Goal: Information Seeking & Learning: Get advice/opinions

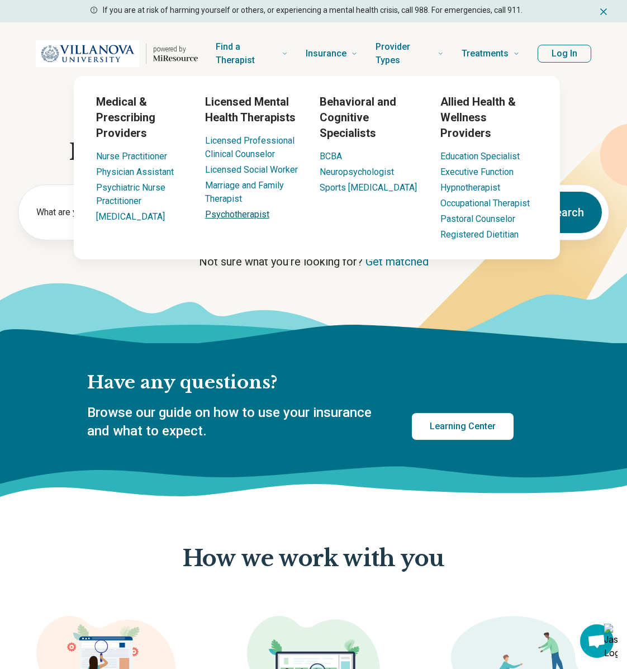
click at [244, 215] on link "Psychotherapist" at bounding box center [237, 214] width 64 height 11
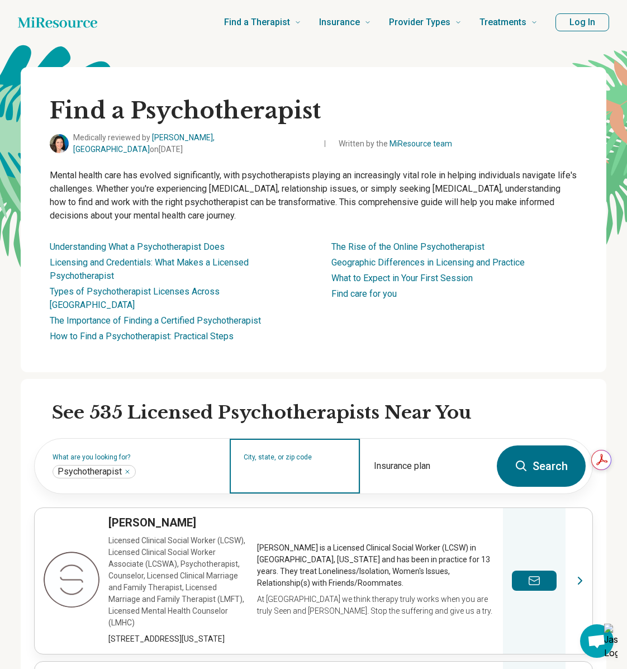
click at [306, 466] on input "City, state, or zip code" at bounding box center [295, 472] width 103 height 13
type input "*****"
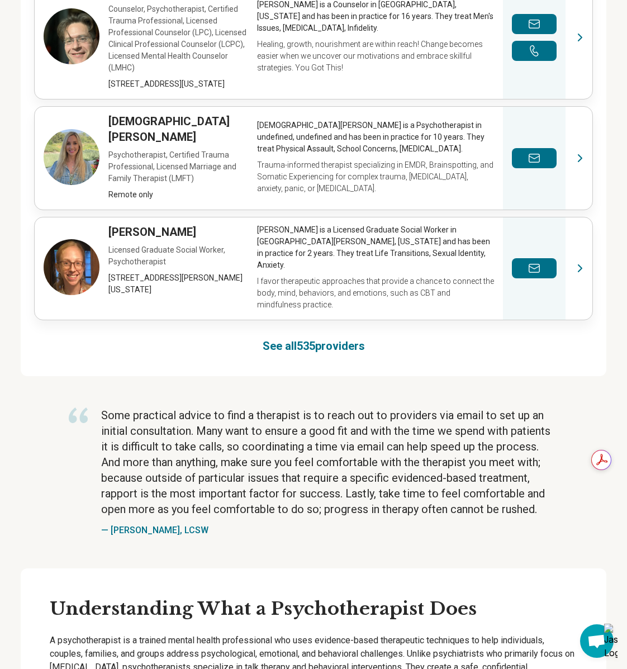
scroll to position [928, 0]
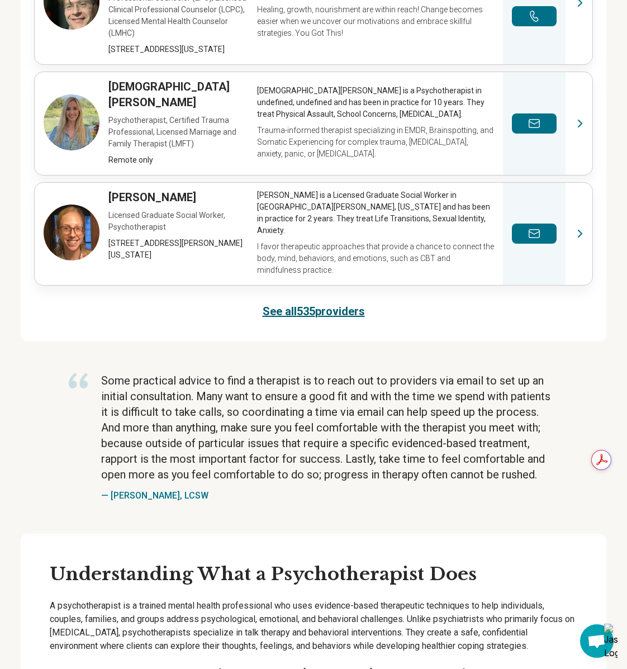
click at [340, 303] on link "See all 535 providers" at bounding box center [314, 311] width 102 height 16
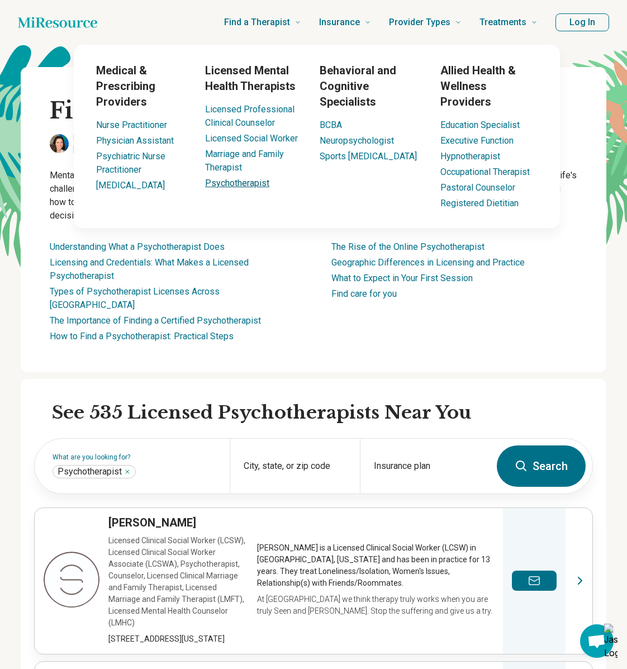
click at [228, 186] on link "Psychotherapist" at bounding box center [237, 183] width 64 height 11
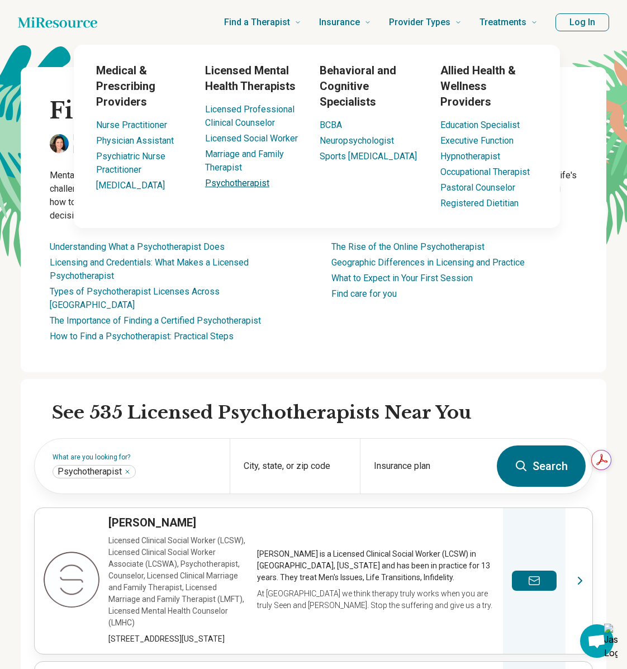
click at [226, 183] on link "Psychotherapist" at bounding box center [237, 183] width 64 height 11
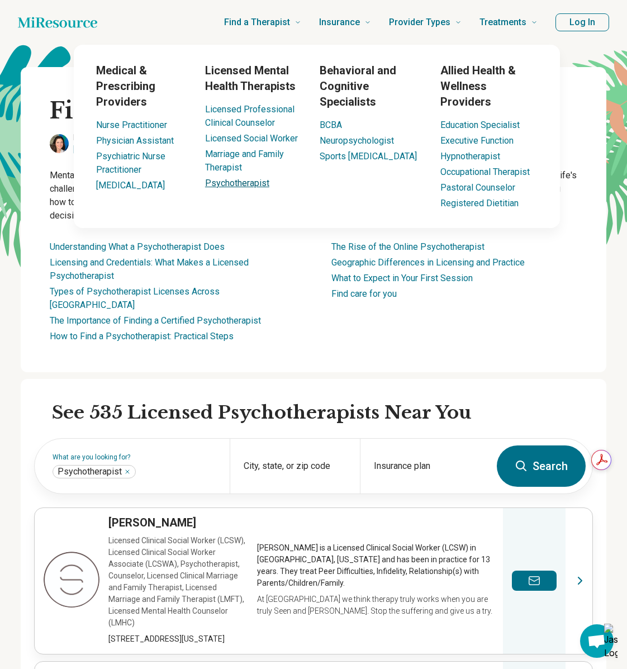
click at [226, 183] on link "Psychotherapist" at bounding box center [237, 183] width 64 height 11
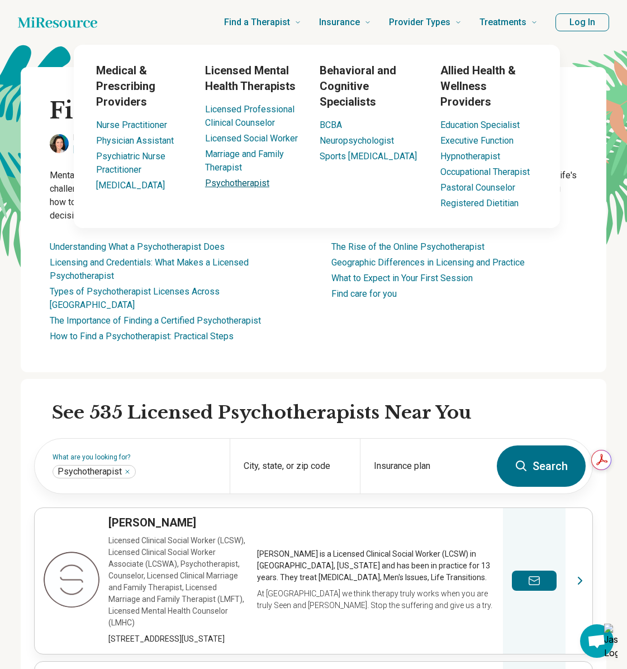
click at [226, 183] on link "Psychotherapist" at bounding box center [237, 183] width 64 height 11
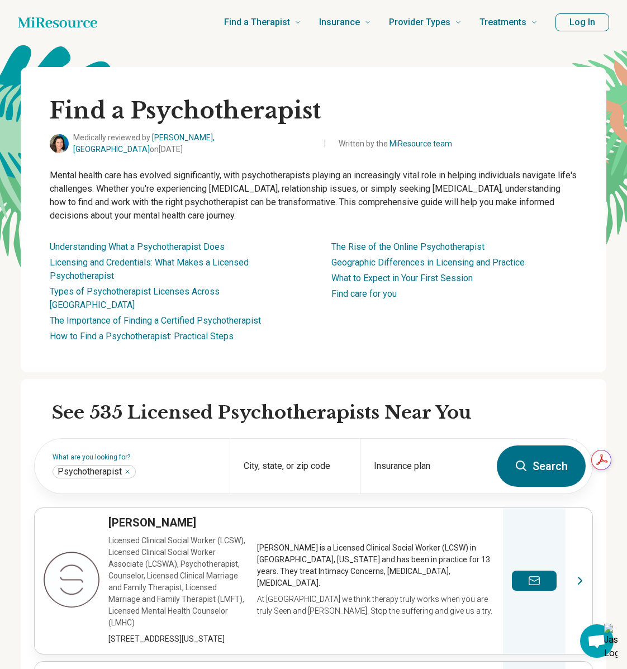
click at [327, 449] on div "City, state, or zip code" at bounding box center [295, 466] width 130 height 55
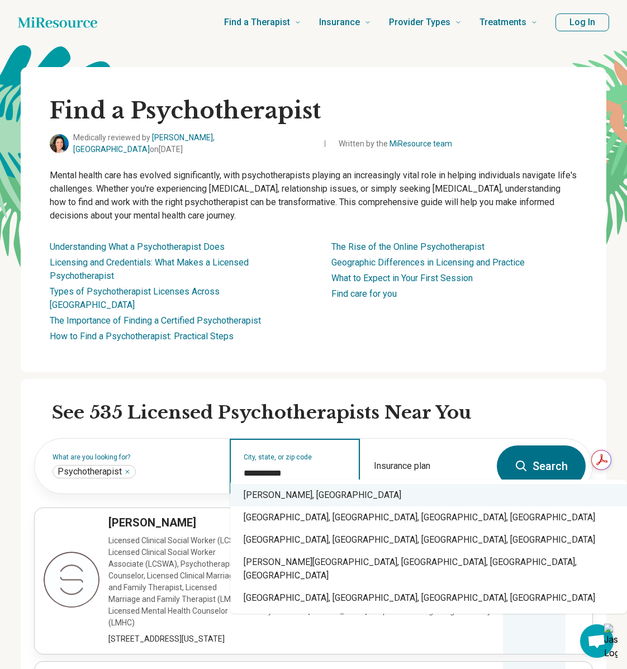
click at [315, 490] on div "[PERSON_NAME], [GEOGRAPHIC_DATA]" at bounding box center [428, 495] width 397 height 22
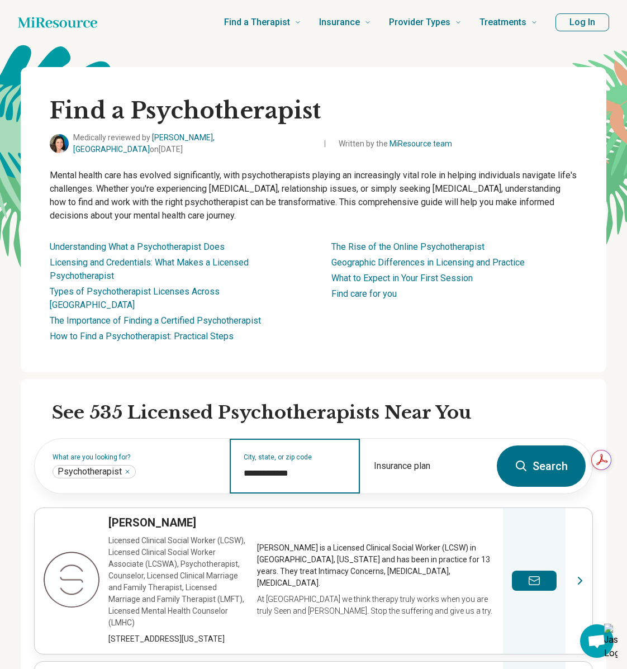
type input "**********"
click at [544, 461] on button "Search" at bounding box center [541, 465] width 89 height 41
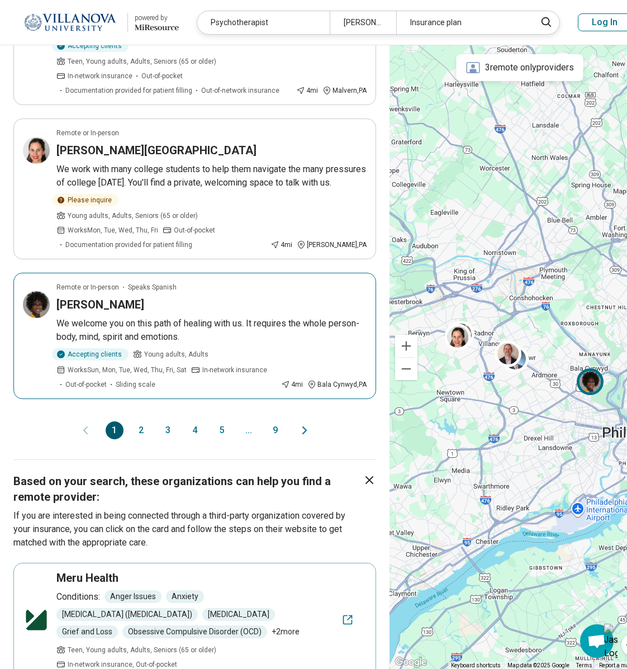
scroll to position [1302, 0]
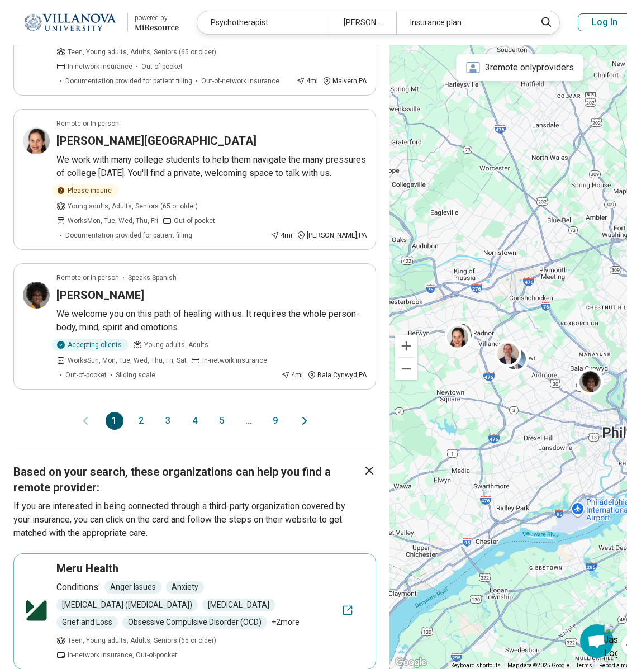
click at [301, 414] on icon "Next page" at bounding box center [304, 420] width 13 height 13
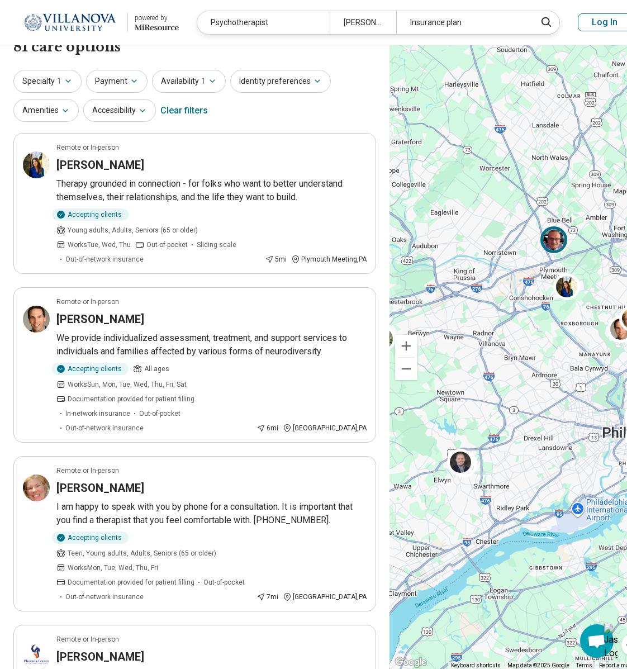
scroll to position [0, 0]
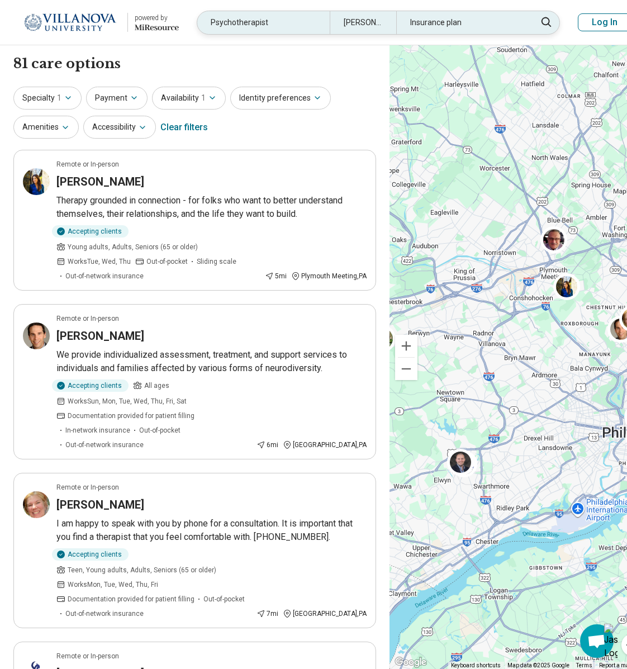
click at [532, 22] on div "Psychotherapist [PERSON_NAME], [GEOGRAPHIC_DATA] Insurance plan" at bounding box center [378, 23] width 363 height 24
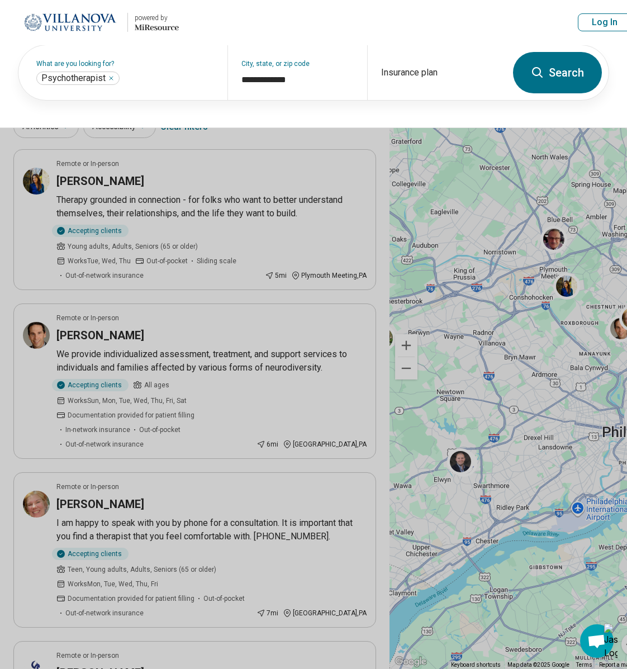
click at [263, 298] on button at bounding box center [313, 334] width 627 height 669
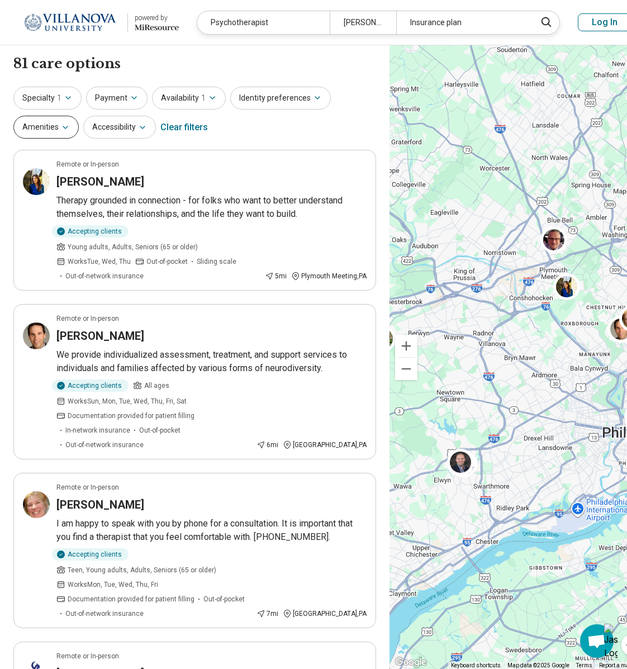
click at [63, 126] on icon "button" at bounding box center [65, 127] width 4 height 2
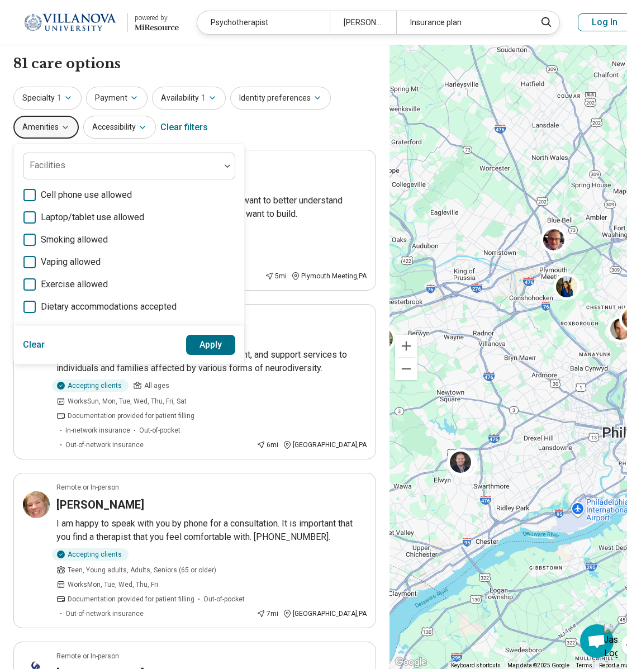
click at [335, 126] on div "Specialty 1 Payment Availability 1 Identity preferences Amenities Facilities Ce…" at bounding box center [194, 114] width 363 height 54
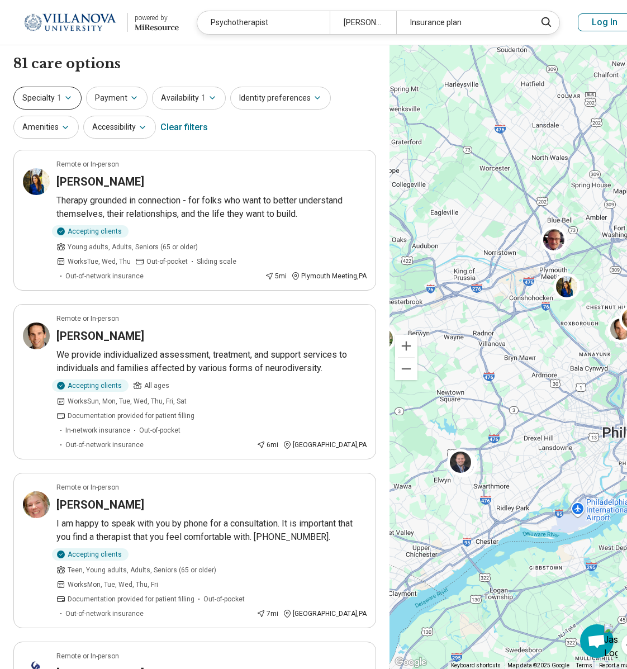
click at [68, 93] on icon "button" at bounding box center [68, 97] width 9 height 9
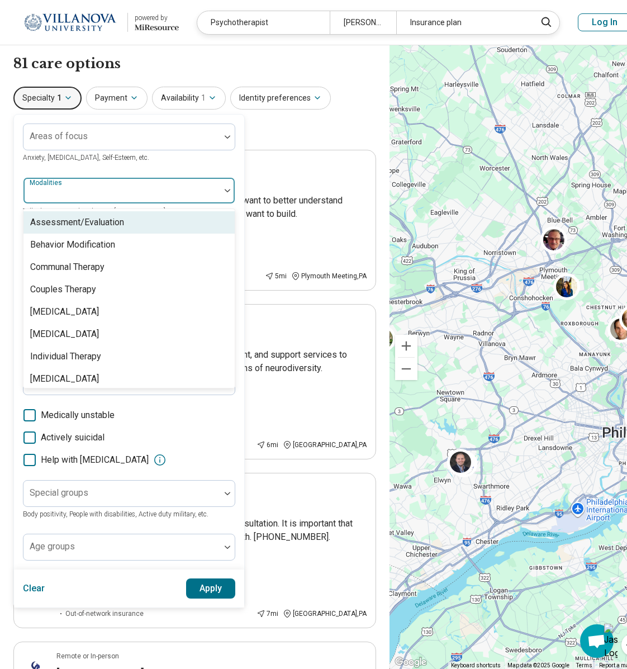
click at [80, 191] on div at bounding box center [122, 195] width 188 height 16
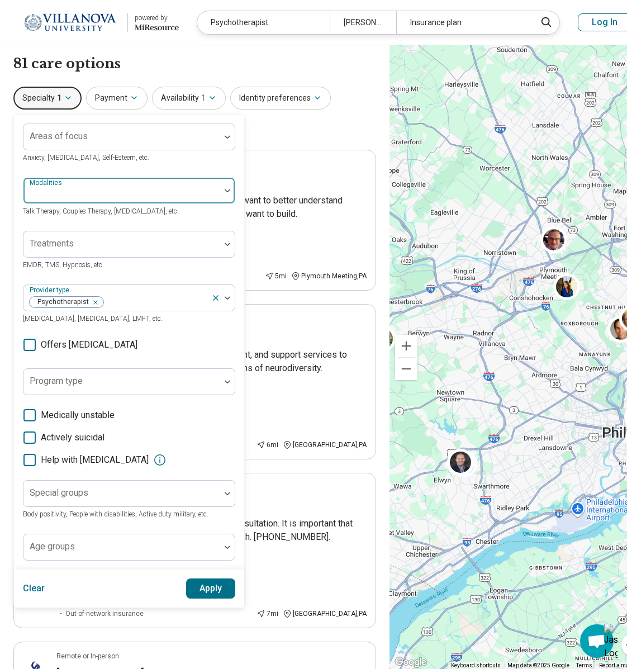
click at [110, 183] on div at bounding box center [121, 190] width 197 height 25
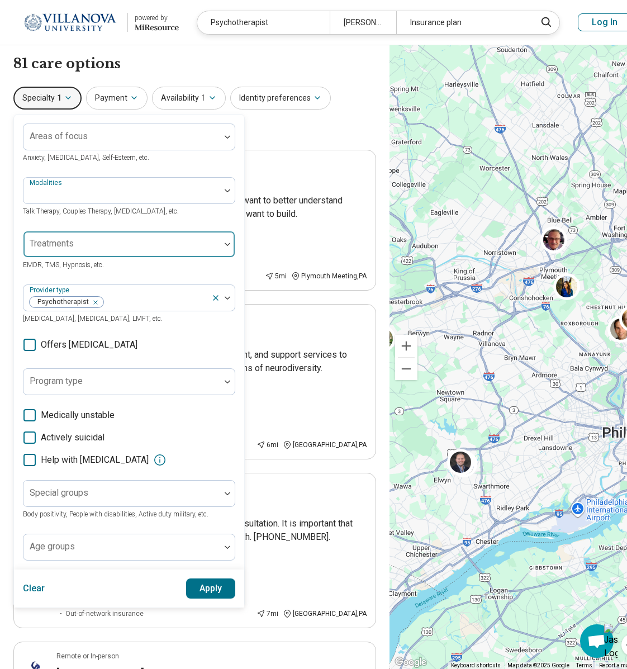
click at [94, 246] on div at bounding box center [122, 249] width 188 height 16
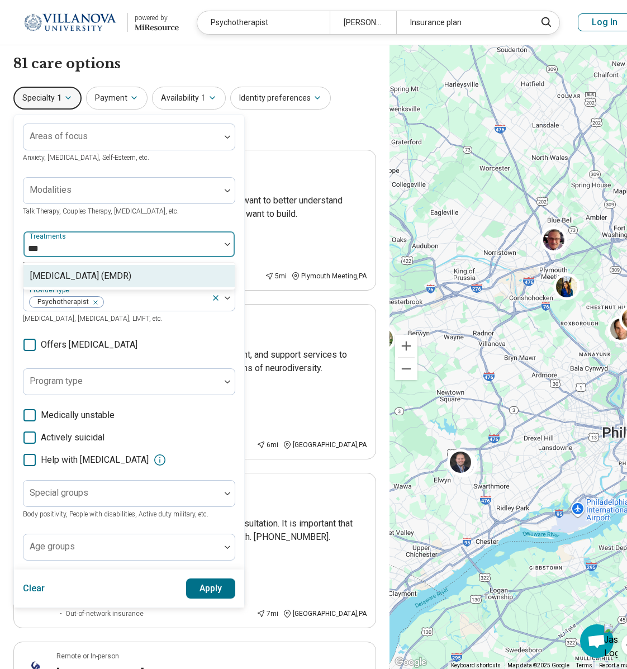
type input "****"
click at [102, 283] on div "[MEDICAL_DATA] (EMDR)" at bounding box center [80, 275] width 101 height 13
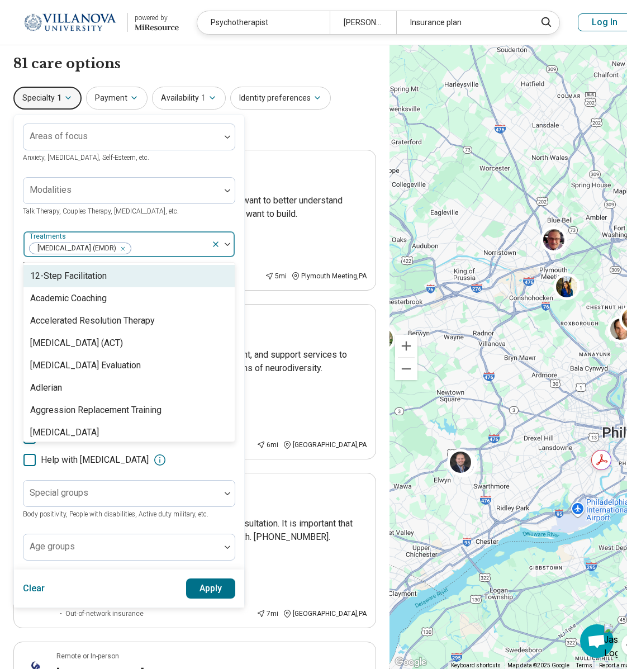
click at [237, 482] on div "Areas of focus Anxiety, [MEDICAL_DATA], Self-Esteem, etc. Modalities Talk Thera…" at bounding box center [129, 342] width 230 height 455
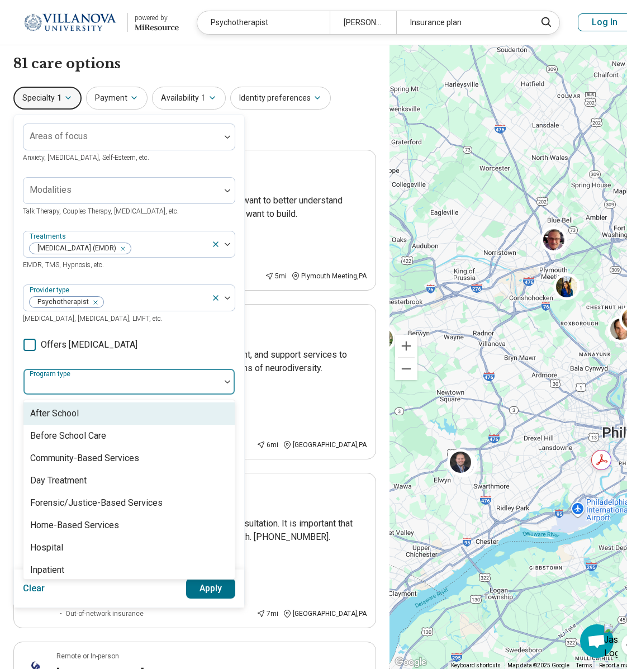
click at [175, 394] on div at bounding box center [122, 386] width 188 height 16
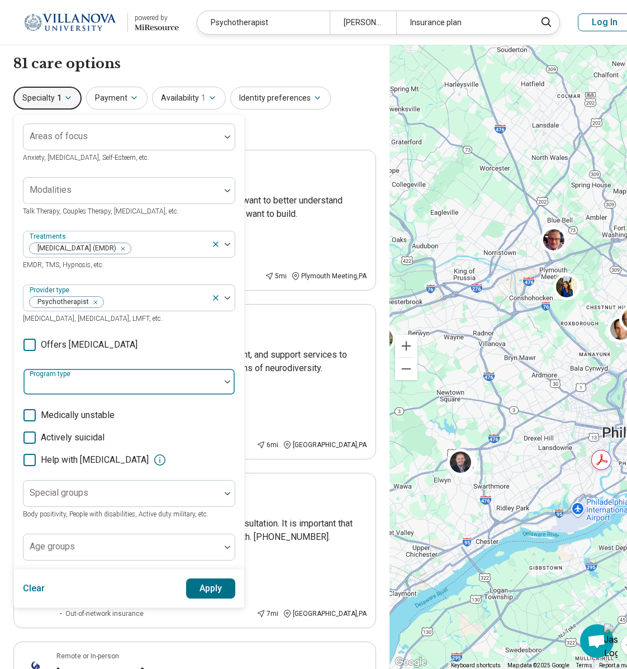
click at [175, 394] on div at bounding box center [122, 386] width 188 height 16
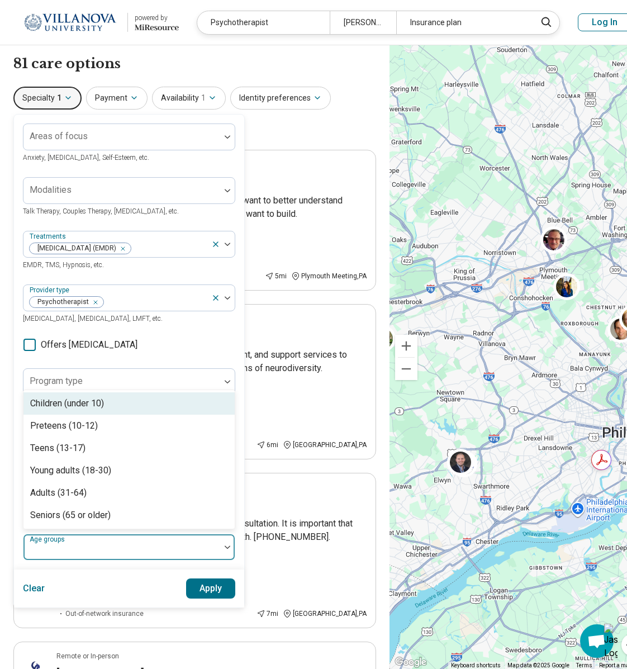
click at [205, 559] on div at bounding box center [122, 552] width 188 height 16
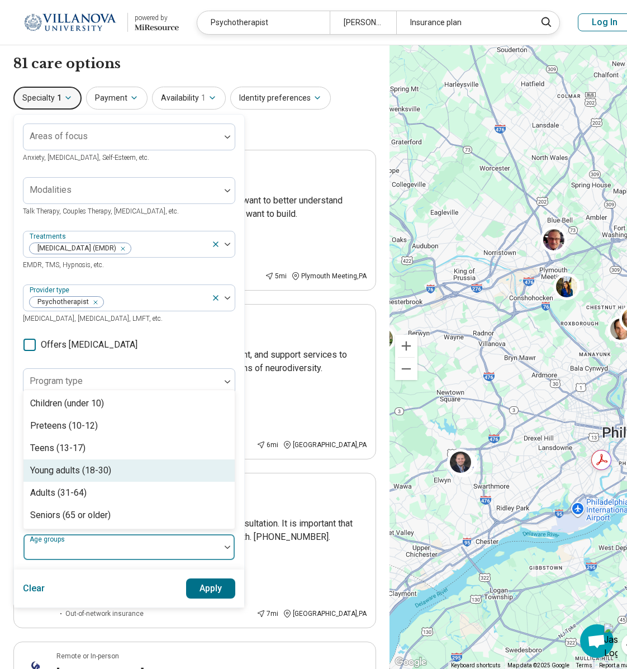
click at [211, 482] on div "Young adults (18-30)" at bounding box center [128, 470] width 211 height 22
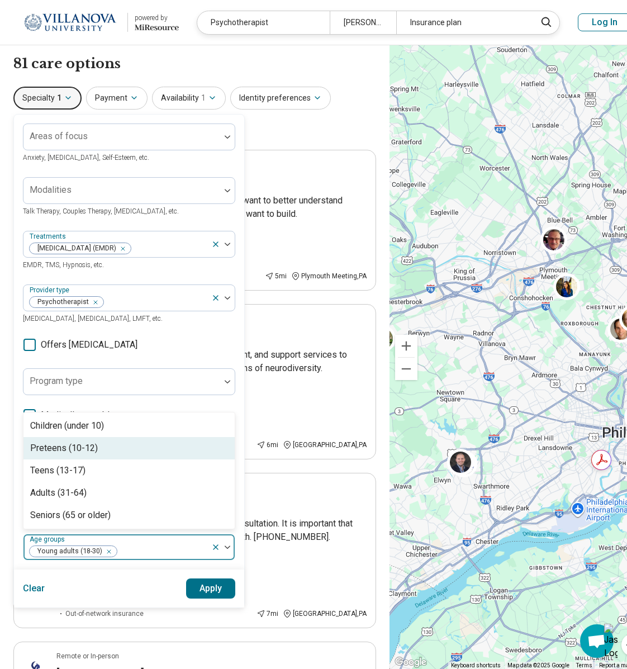
drag, startPoint x: 197, startPoint y: 513, endPoint x: 203, endPoint y: 466, distance: 47.3
click at [203, 466] on div "Children (under 10) Preteens (10-12) Teens (13-17) Adults (31-64) Seniors (65 o…" at bounding box center [128, 470] width 211 height 116
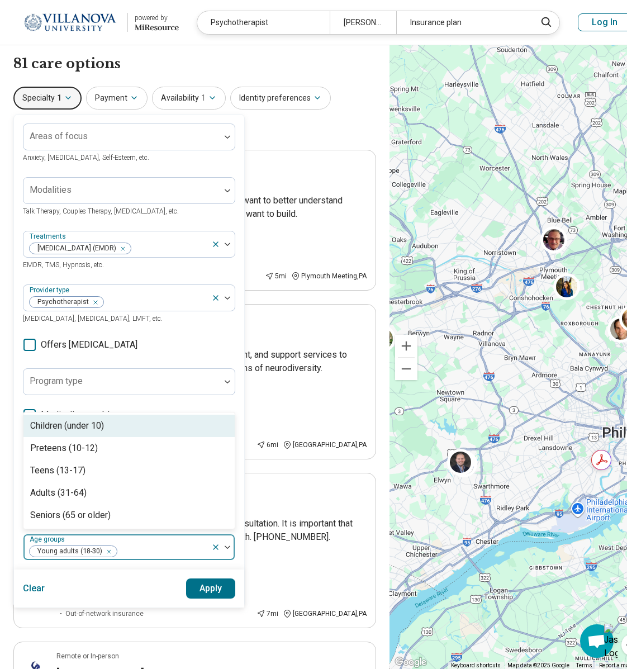
click at [180, 373] on div "Areas of focus Anxiety, [MEDICAL_DATA], Self-Esteem, etc. Modalities Talk Thera…" at bounding box center [129, 341] width 212 height 437
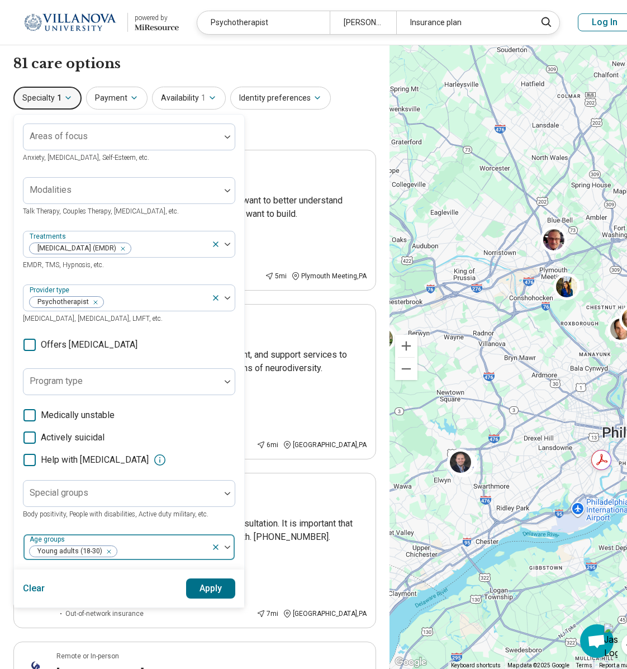
click at [157, 559] on div at bounding box center [162, 552] width 89 height 16
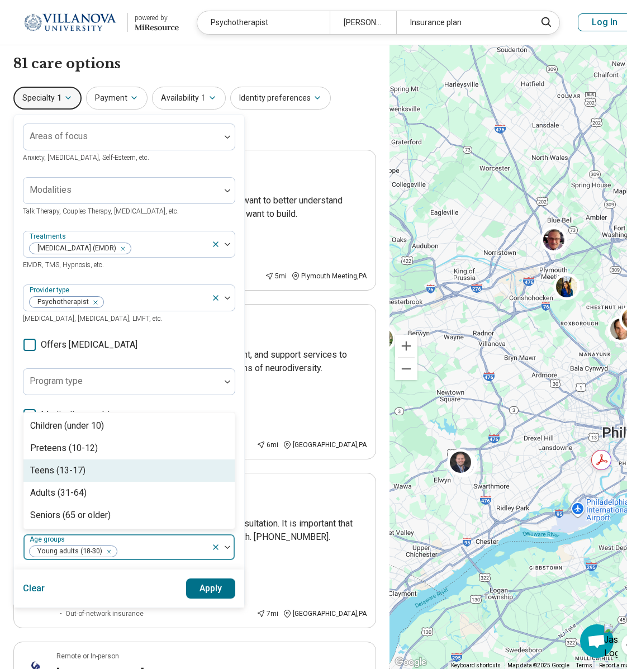
click at [118, 482] on div "Teens (13-17)" at bounding box center [128, 470] width 211 height 22
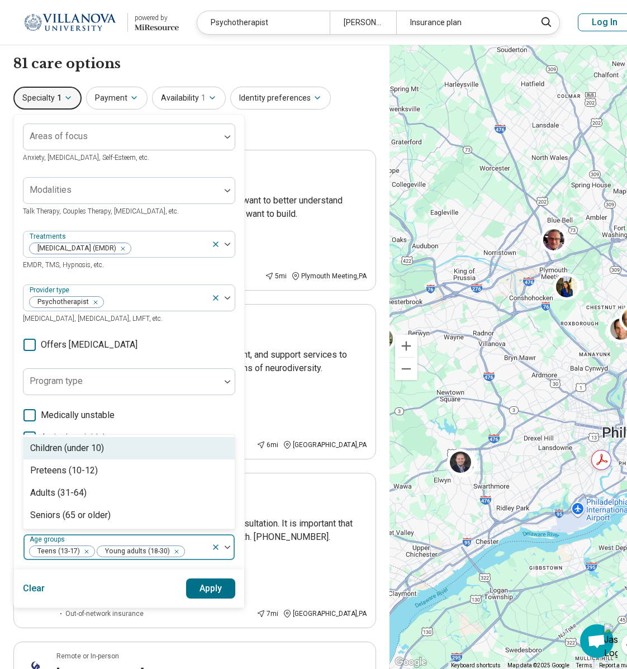
click at [122, 459] on div "Children (under 10)" at bounding box center [128, 448] width 211 height 22
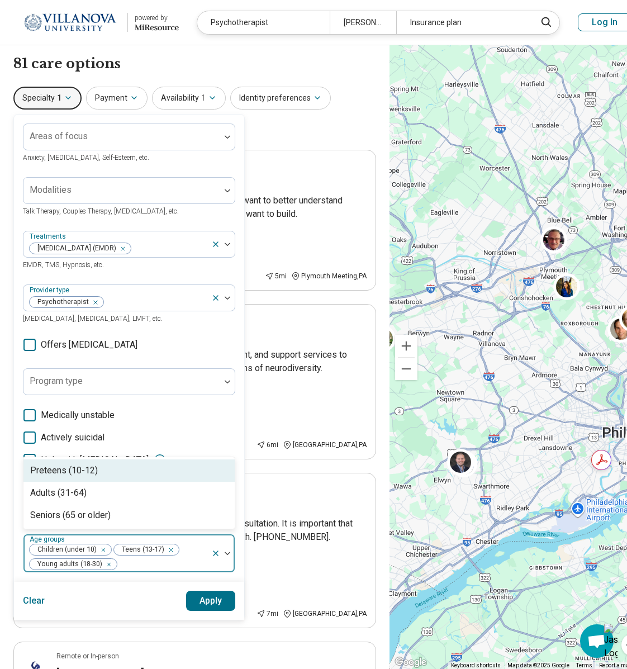
click at [118, 482] on div "Preteens (10-12)" at bounding box center [128, 470] width 211 height 22
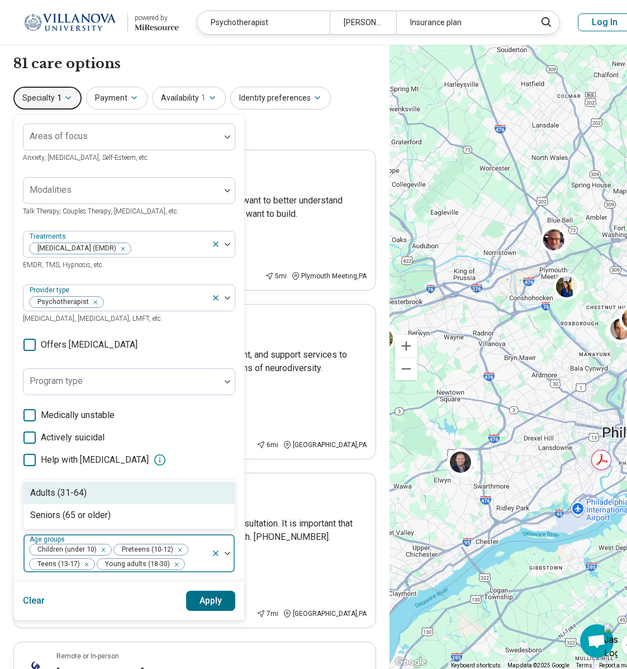
click at [125, 504] on div "Adults (31-64)" at bounding box center [128, 493] width 211 height 22
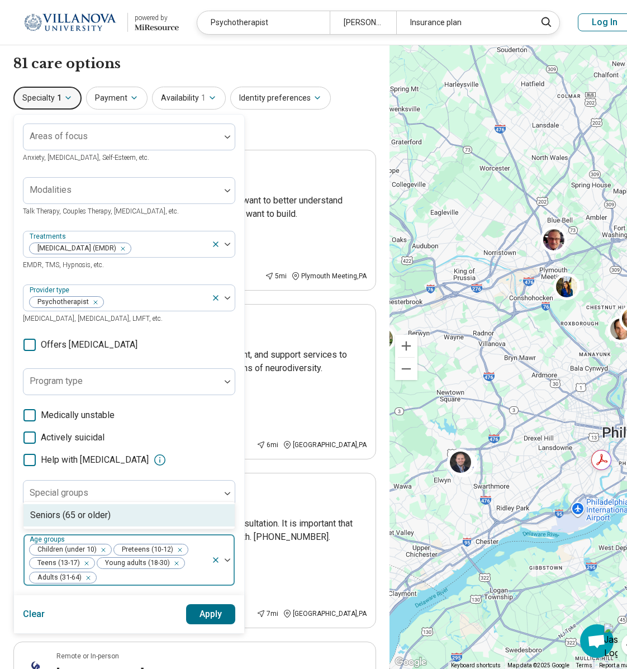
click at [101, 554] on icon "Remove [object Object]" at bounding box center [101, 550] width 8 height 8
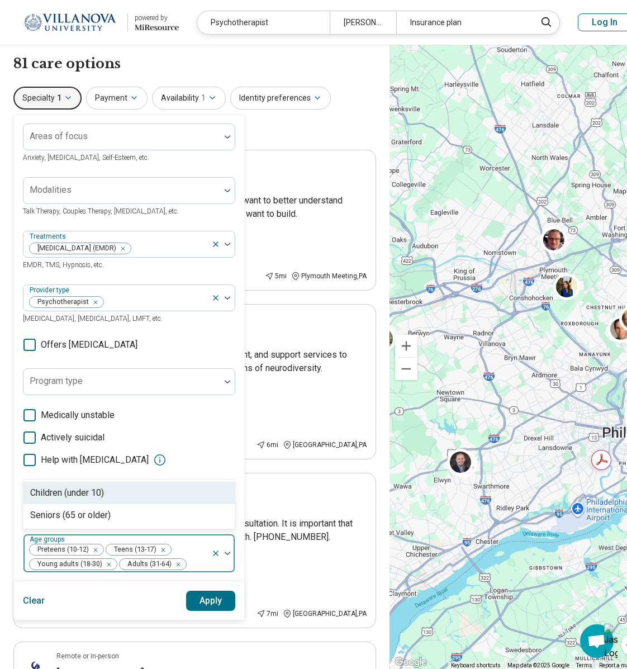
click at [202, 611] on button "Apply" at bounding box center [211, 601] width 50 height 20
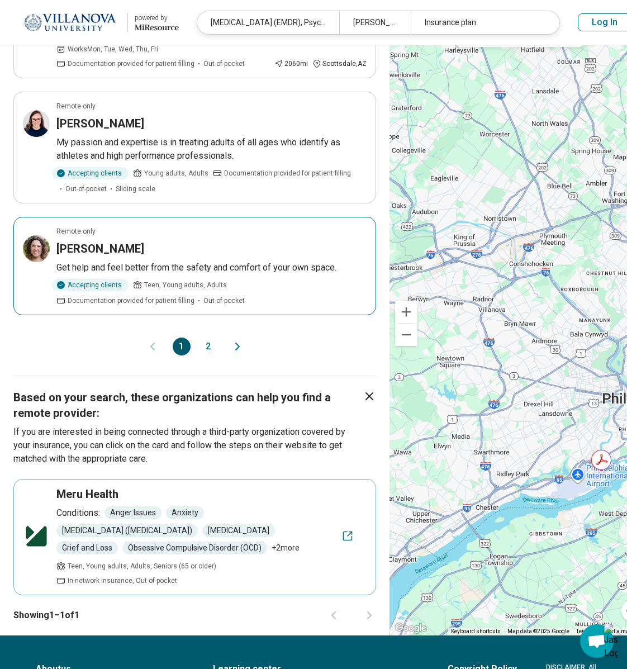
scroll to position [1400, 0]
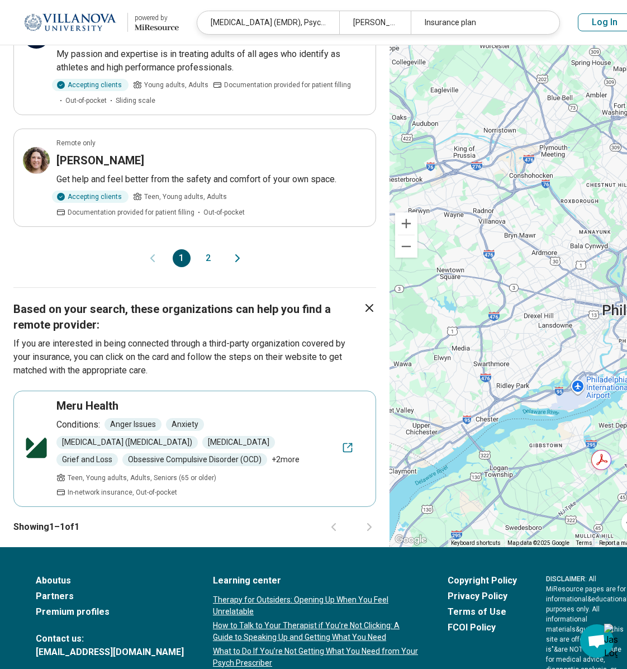
click at [53, 589] on link "Partners" at bounding box center [110, 595] width 148 height 13
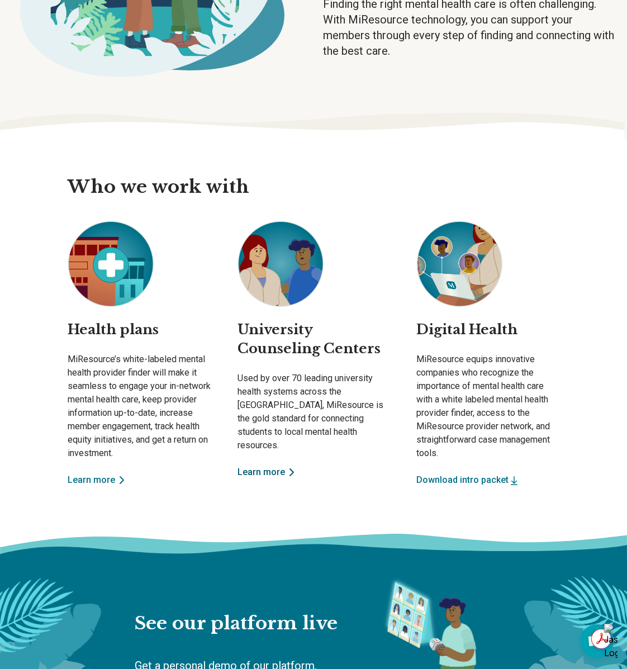
click at [264, 465] on link "Learn more" at bounding box center [313, 471] width 152 height 13
